Goal: Find contact information: Find contact information

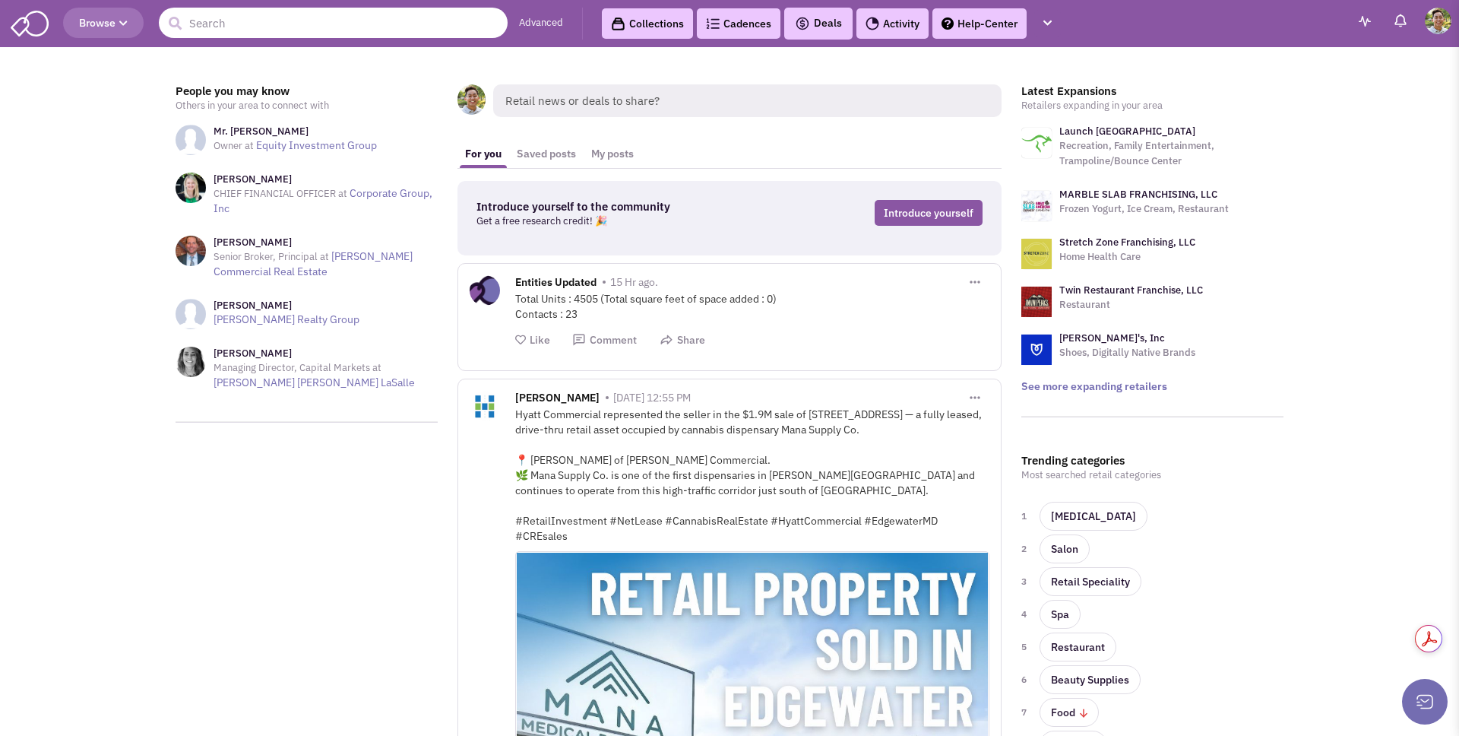
click at [345, 27] on input "text" at bounding box center [333, 23] width 349 height 30
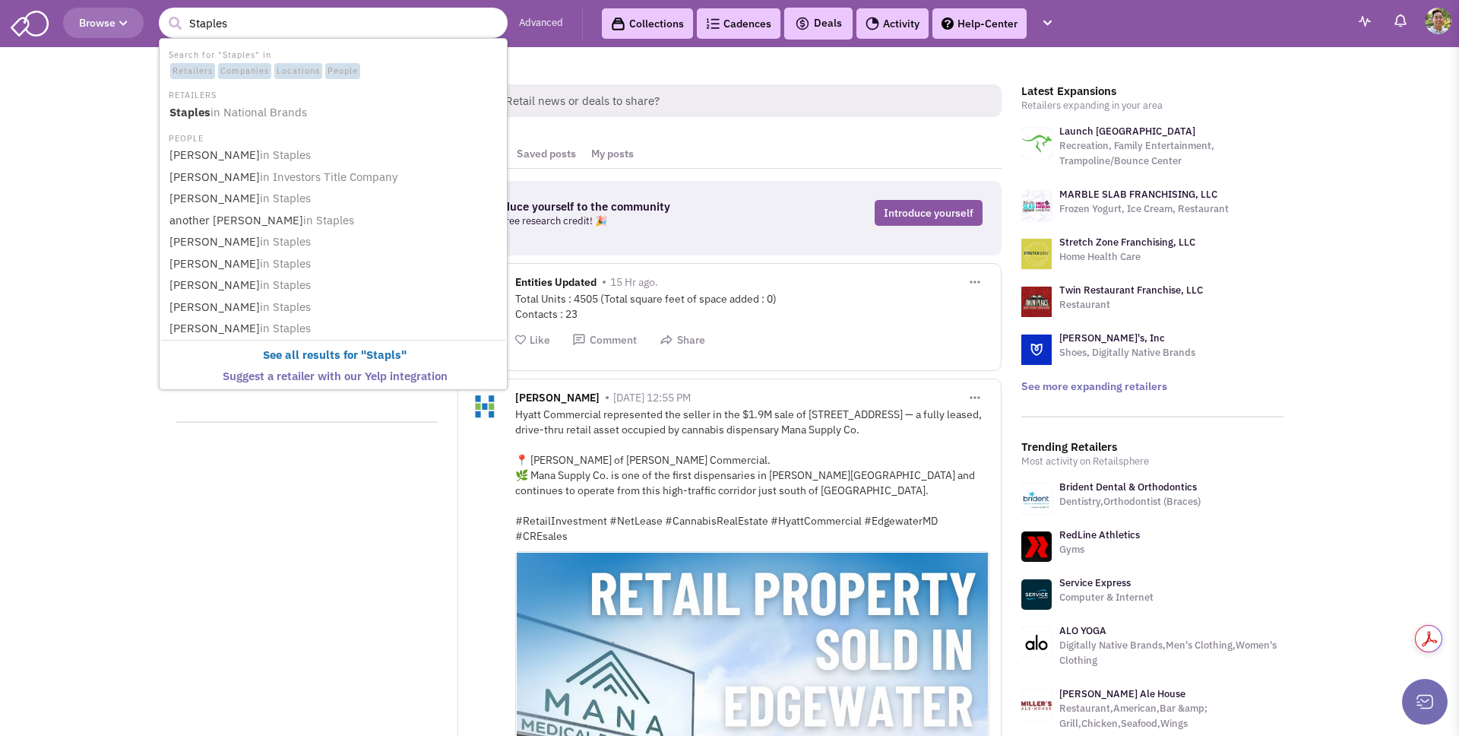
type input "Staples"
click at [163, 12] on button "submit" at bounding box center [174, 23] width 23 height 23
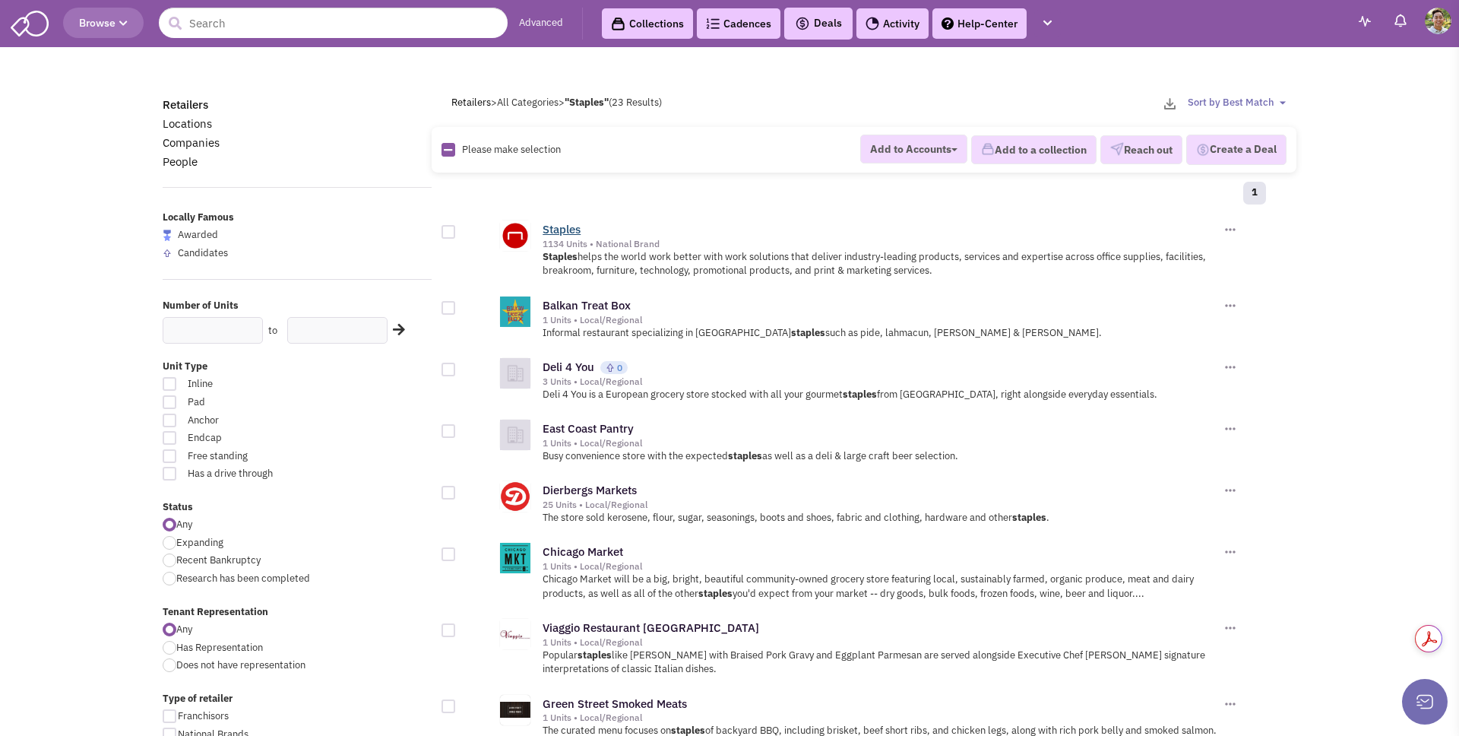
click at [555, 231] on link "Staples" at bounding box center [562, 229] width 38 height 14
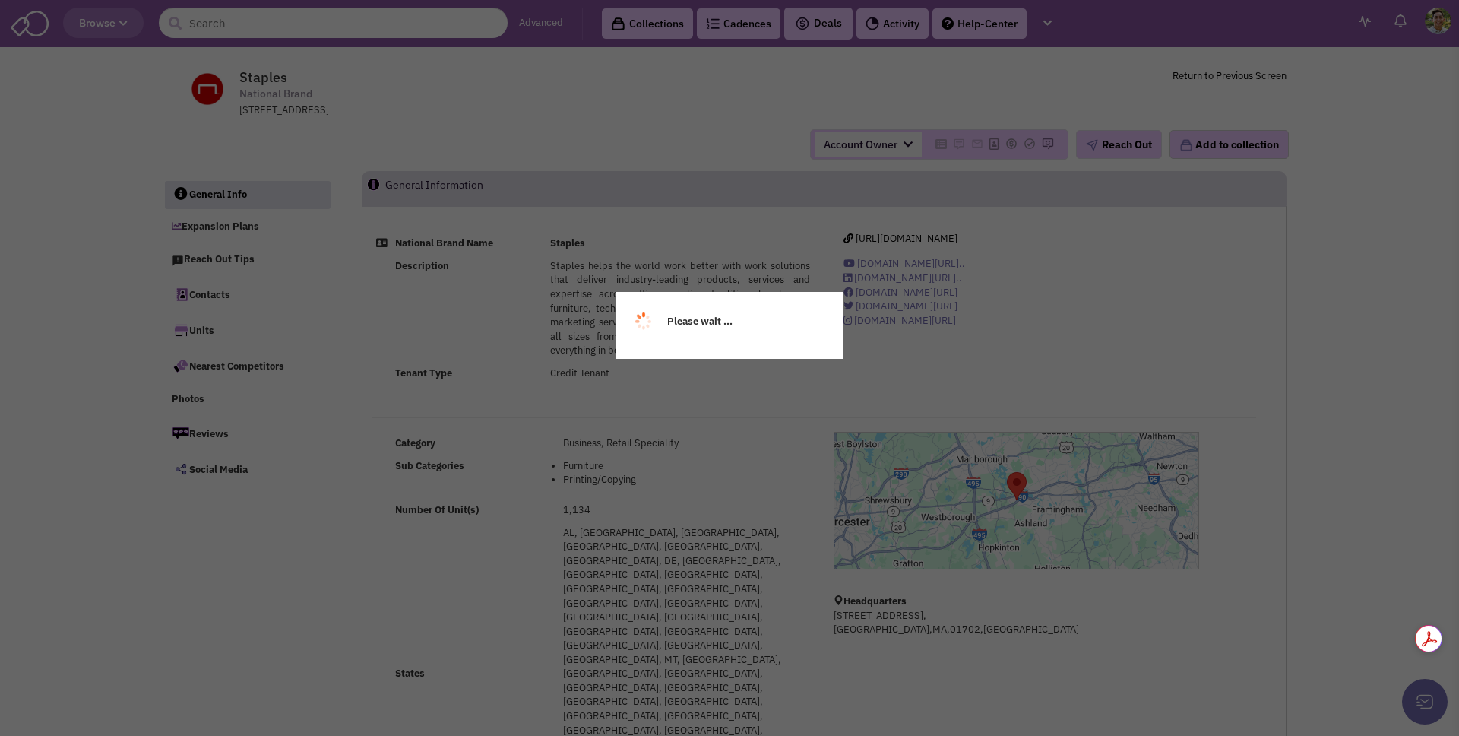
select select
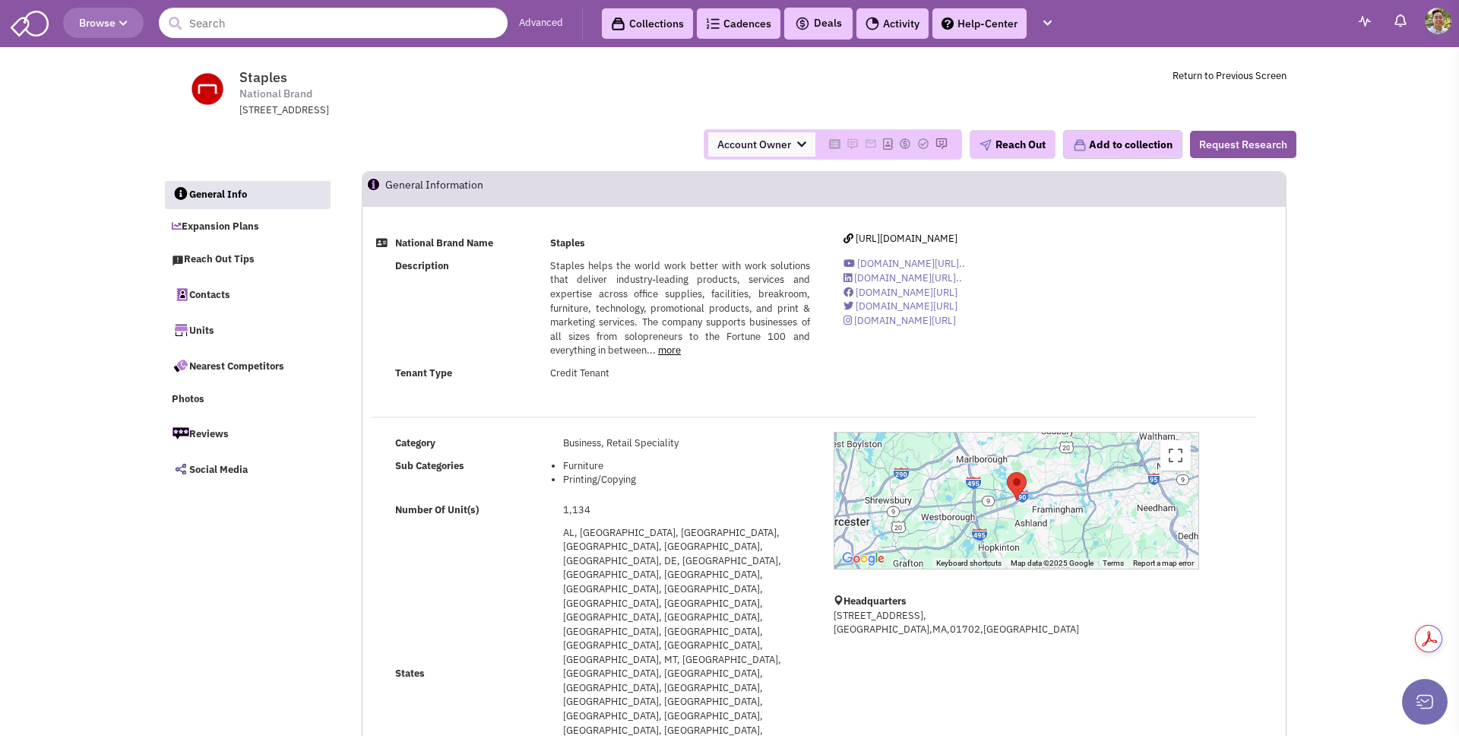
select select
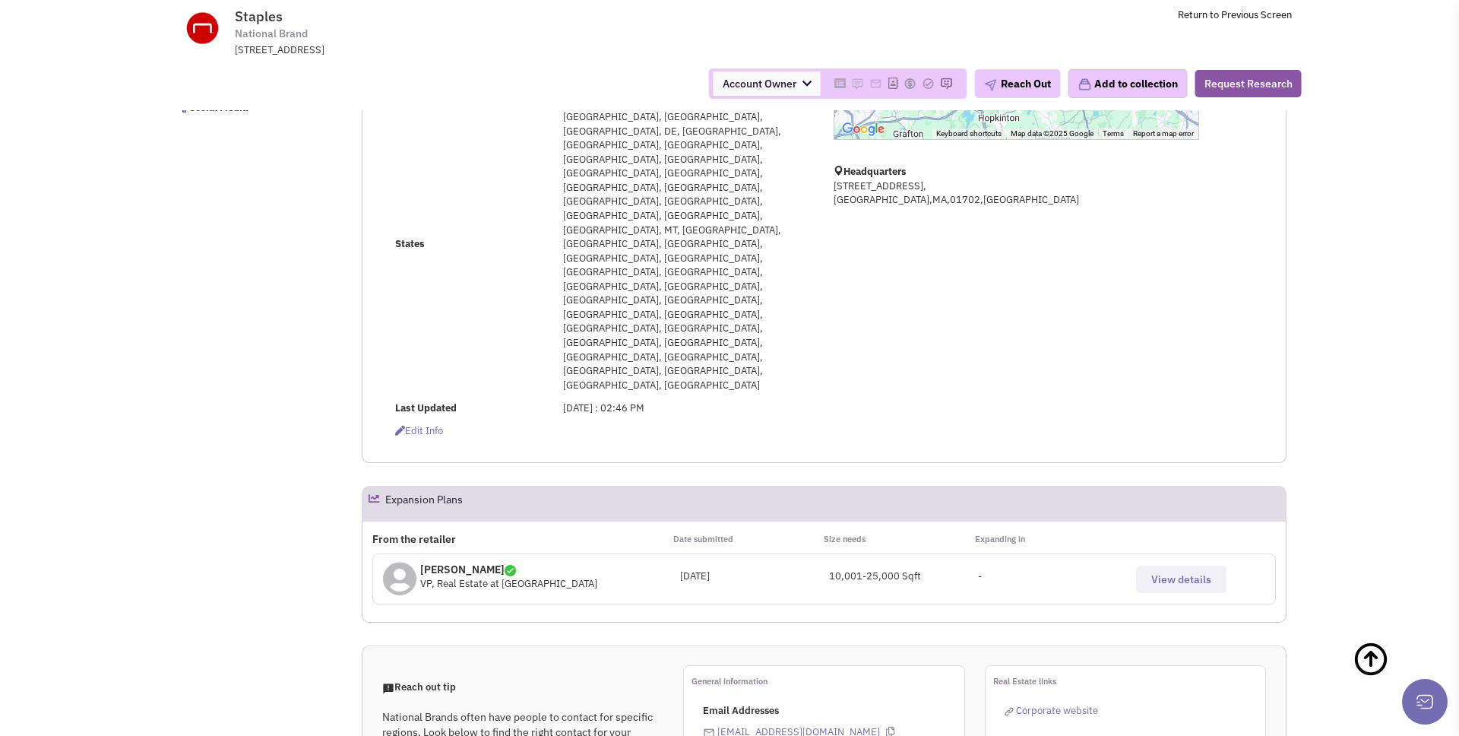
scroll to position [321, 0]
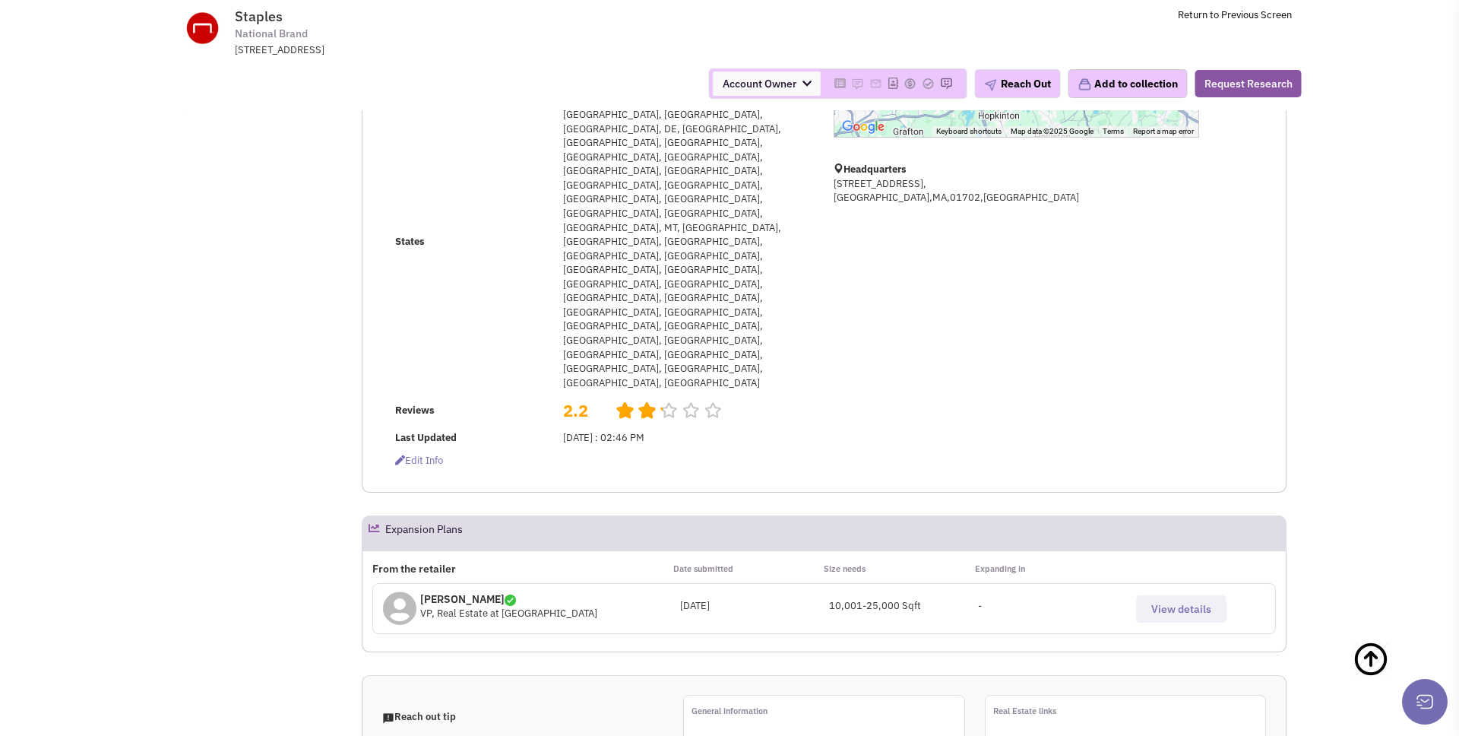
click at [1173, 602] on span "View details" at bounding box center [1181, 609] width 60 height 14
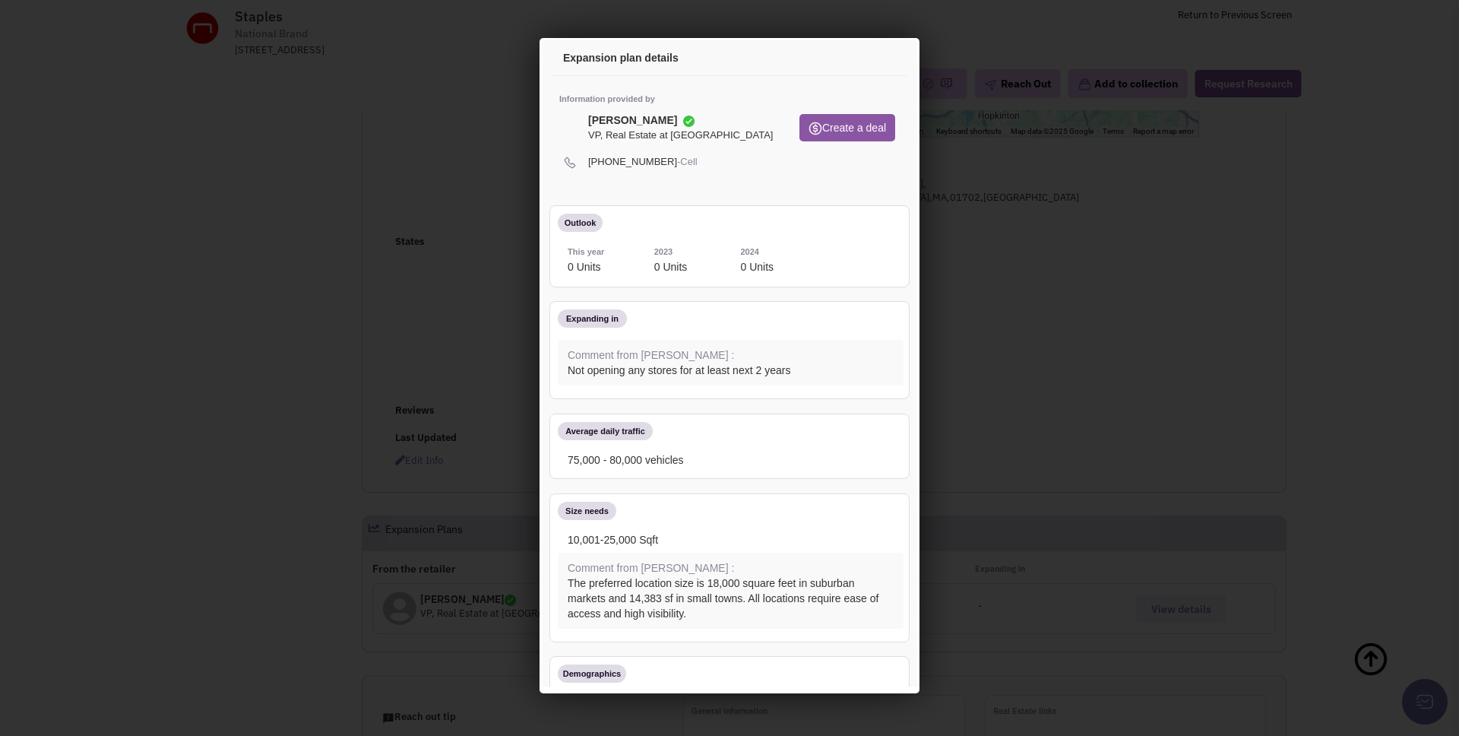
scroll to position [0, 0]
click at [1012, 408] on div at bounding box center [729, 368] width 1459 height 736
click at [383, 277] on div at bounding box center [729, 368] width 1459 height 736
click at [352, 274] on div at bounding box center [729, 368] width 1459 height 736
click at [904, 59] on div "Expansion plan details" at bounding box center [727, 56] width 356 height 36
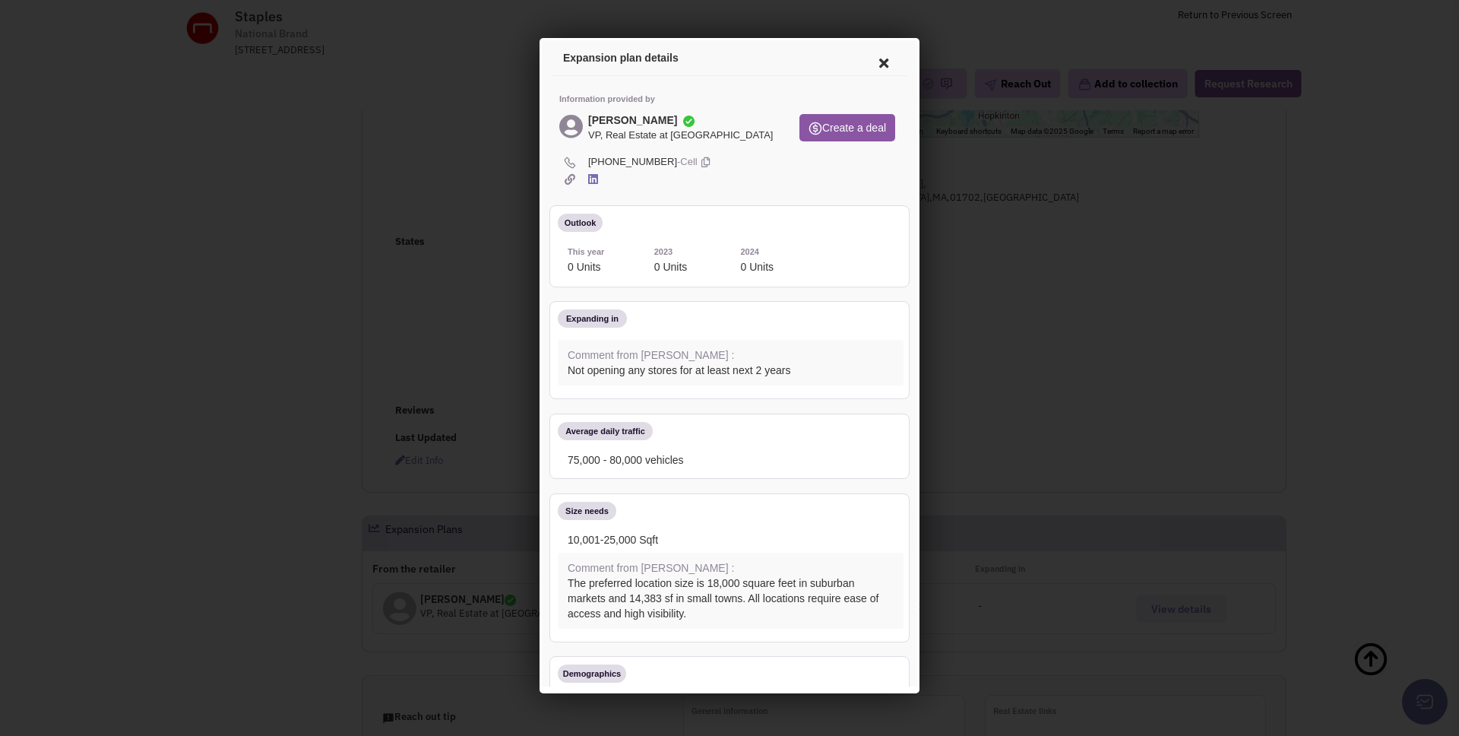
click at [874, 65] on icon at bounding box center [882, 61] width 32 height 36
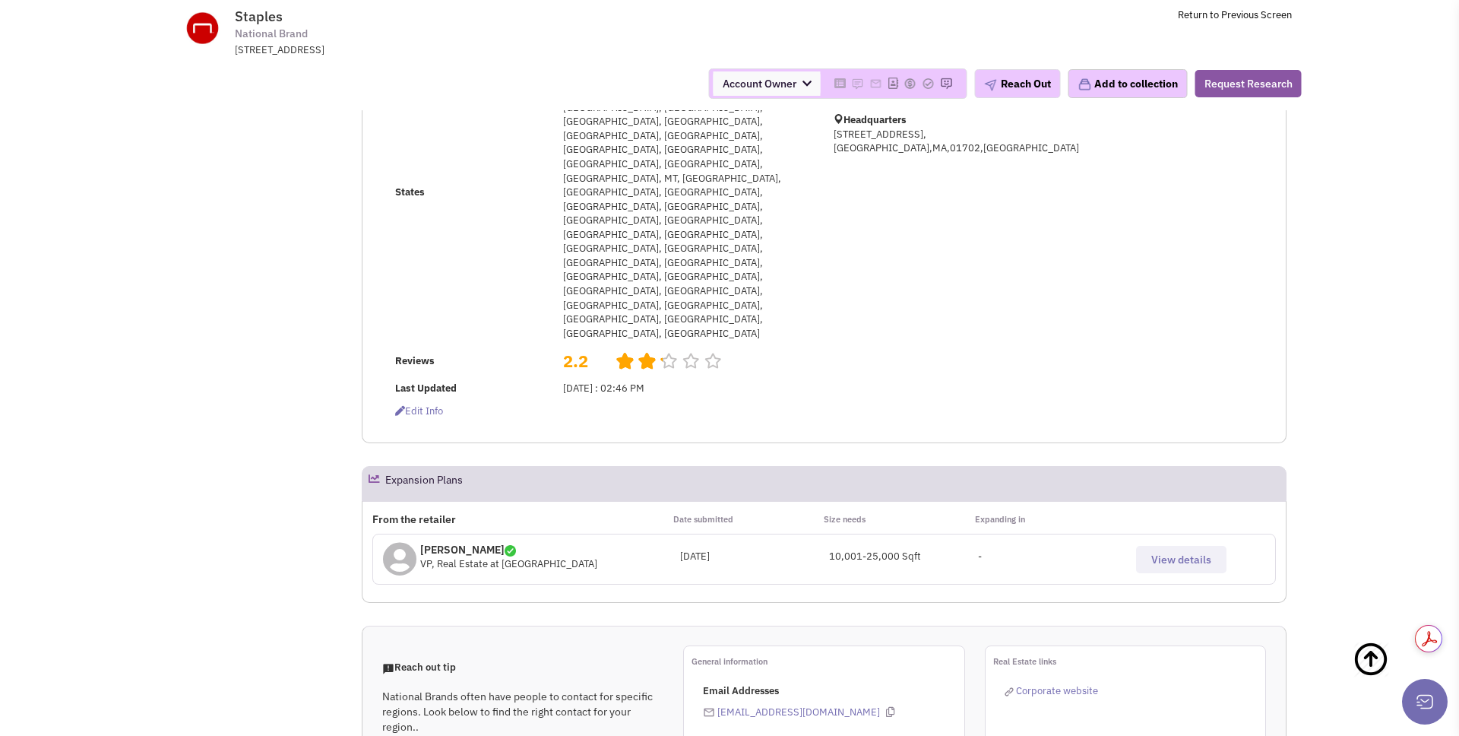
scroll to position [372, 0]
click at [1041, 682] on span "Corporate website" at bounding box center [1057, 688] width 82 height 13
